Goal: Task Accomplishment & Management: Complete application form

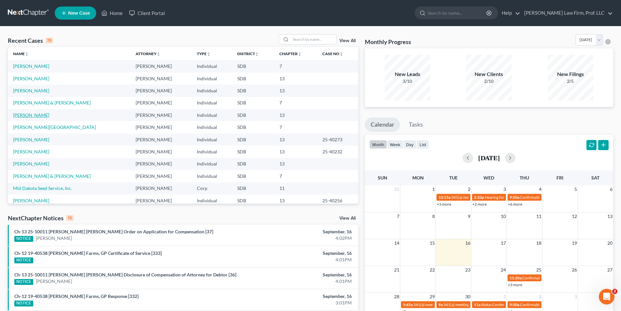
click at [26, 116] on link "[PERSON_NAME]" at bounding box center [31, 115] width 36 height 6
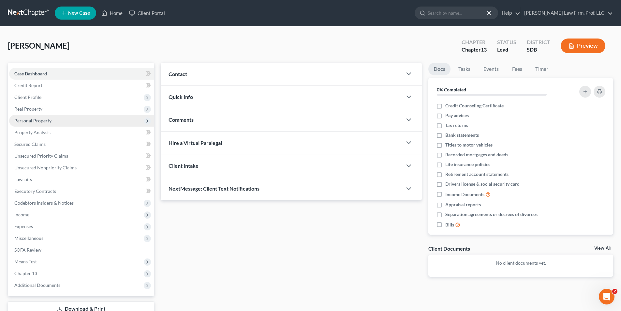
click at [38, 120] on span "Personal Property" at bounding box center [32, 121] width 37 height 6
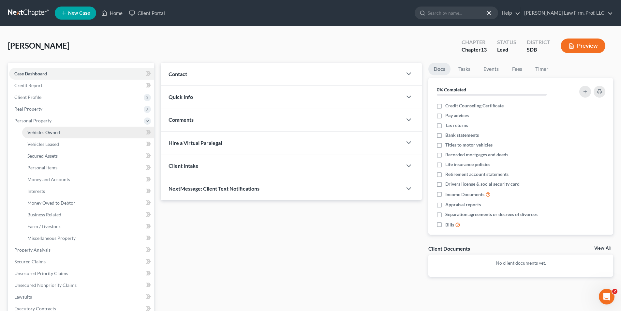
click at [55, 129] on span "Vehicles Owned" at bounding box center [43, 132] width 33 height 6
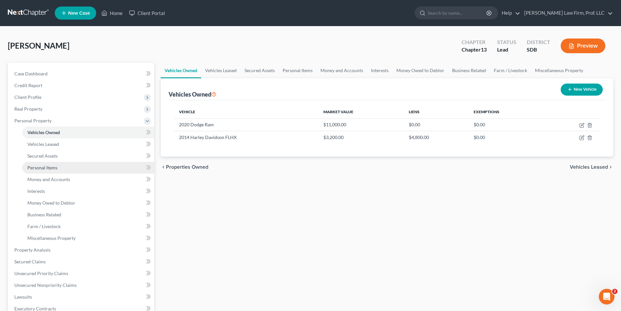
click at [54, 168] on span "Personal Items" at bounding box center [42, 168] width 30 height 6
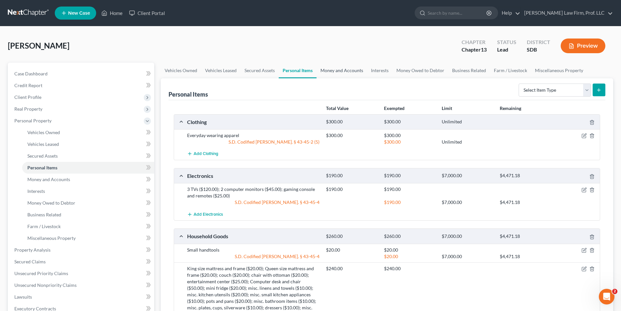
click at [343, 69] on link "Money and Accounts" at bounding box center [341, 71] width 51 height 16
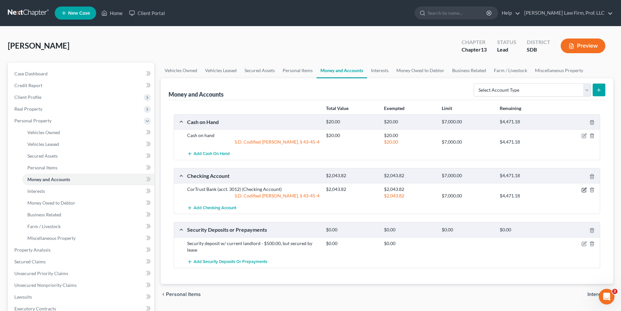
click at [585, 188] on icon "button" at bounding box center [583, 189] width 5 height 5
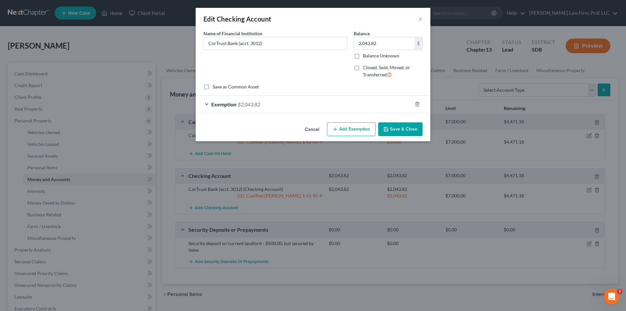
click at [245, 107] on span "$2,043.82" at bounding box center [249, 104] width 22 height 6
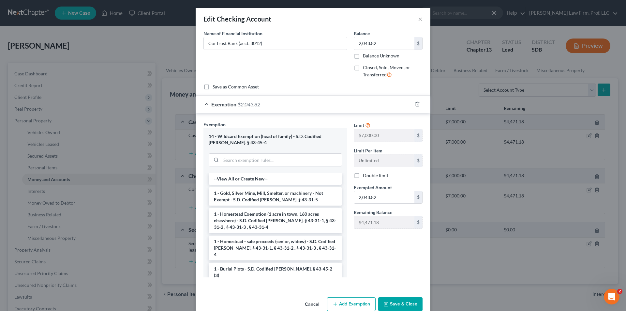
click at [245, 106] on span "$2,043.82" at bounding box center [249, 104] width 22 height 6
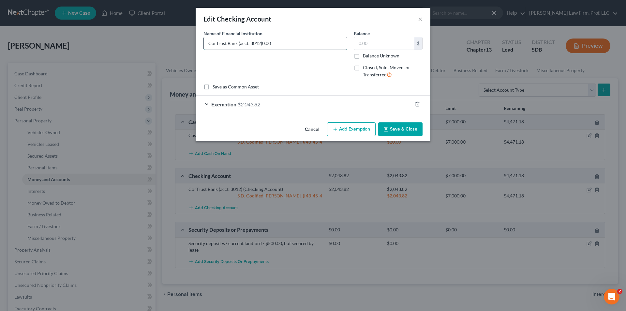
drag, startPoint x: 264, startPoint y: 41, endPoint x: 301, endPoint y: 41, distance: 37.2
click at [303, 42] on input "CorTrust Bank (acct. 3012)0.00" at bounding box center [275, 43] width 143 height 12
type input "CorTrust Bank"
click at [416, 104] on icon "button" at bounding box center [417, 104] width 3 height 4
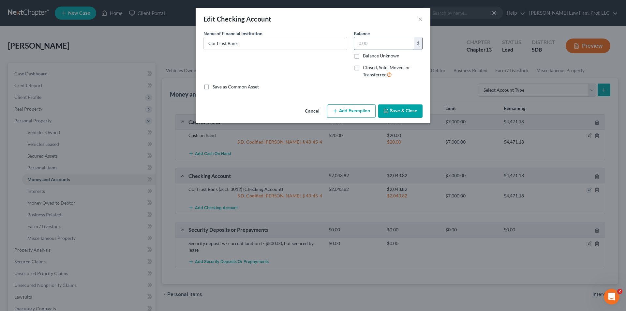
drag, startPoint x: 380, startPoint y: 44, endPoint x: 382, endPoint y: 32, distance: 12.2
click at [380, 42] on input "text" at bounding box center [384, 43] width 60 height 12
type input "0.00"
click at [394, 111] on button "Save & Close" at bounding box center [400, 111] width 44 height 14
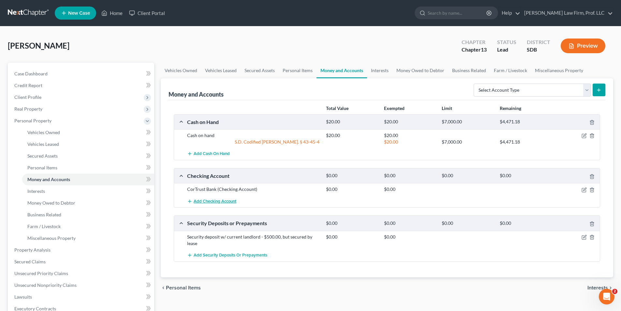
click at [226, 198] on button "Add Checking Account" at bounding box center [211, 201] width 49 height 12
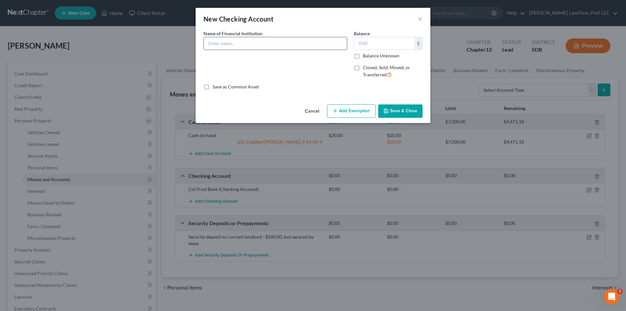
click at [293, 41] on input "text" at bounding box center [275, 43] width 143 height 12
type input "Debtor's checking @ Security Savings Bank (mom's name on account, but all funds…"
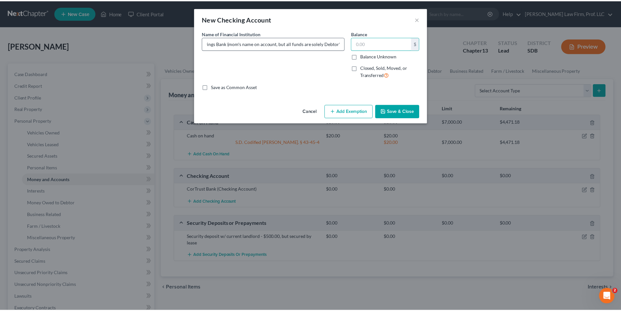
scroll to position [0, 0]
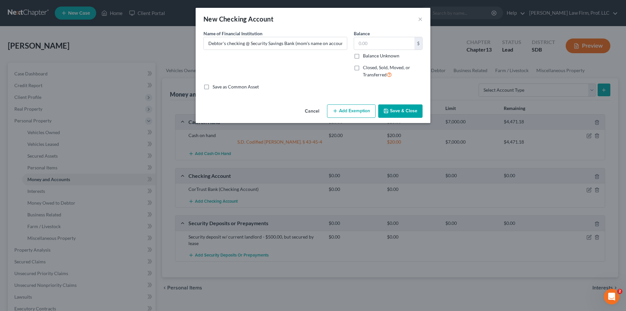
click at [399, 108] on button "Save & Close" at bounding box center [400, 111] width 44 height 14
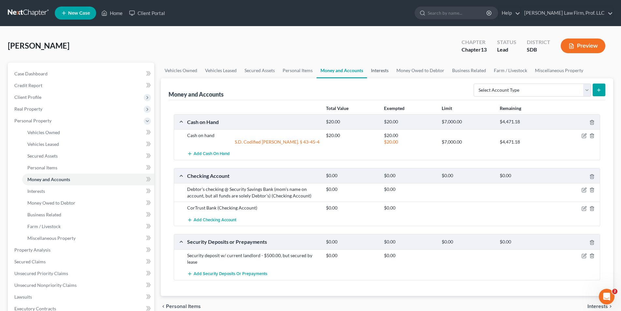
click at [380, 70] on link "Interests" at bounding box center [379, 71] width 25 height 16
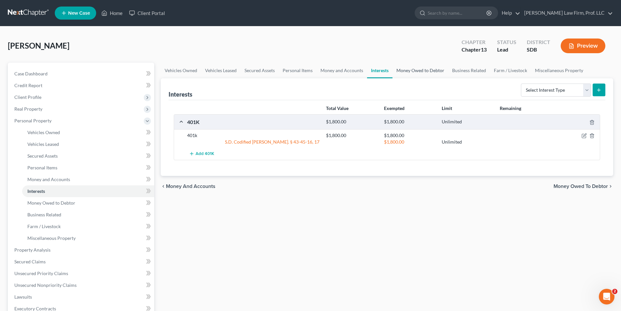
click at [423, 70] on link "Money Owed to Debtor" at bounding box center [420, 71] width 56 height 16
